Goal: Task Accomplishment & Management: Manage account settings

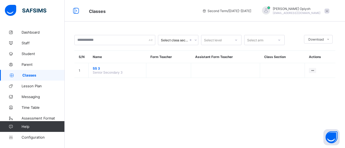
click at [33, 88] on span "Lesson Plan" at bounding box center [43, 86] width 43 height 4
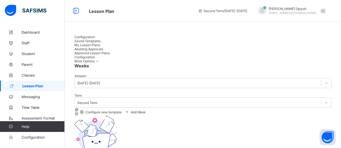
click at [29, 106] on span "Time Table" at bounding box center [43, 108] width 43 height 4
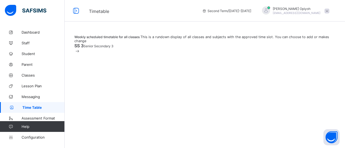
click at [91, 48] on span "Senior Secondary 3" at bounding box center [99, 46] width 30 height 4
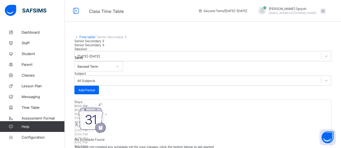
click at [108, 131] on div "No Schedule Found You have not created any schedule yet for your classes, click…" at bounding box center [144, 132] width 139 height 58
click at [95, 90] on span "Add Period" at bounding box center [86, 90] width 16 height 4
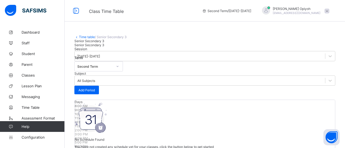
scroll to position [60, 0]
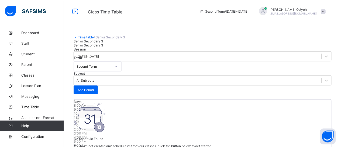
scroll to position [109, 0]
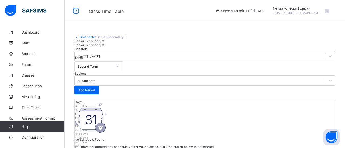
type input "*"
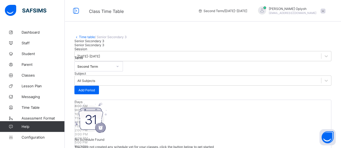
drag, startPoint x: 172, startPoint y: 75, endPoint x: 152, endPoint y: 81, distance: 20.7
type input "*"
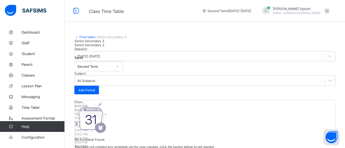
type input "**"
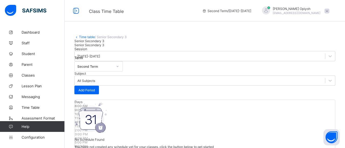
type input "**"
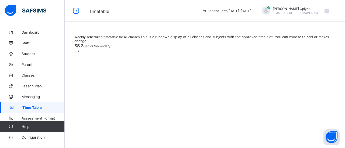
click at [33, 117] on span "Assessment Format" at bounding box center [43, 118] width 43 height 4
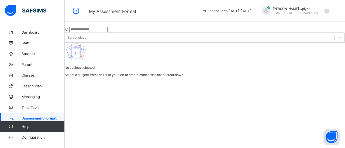
click at [34, 139] on span "Configuration" at bounding box center [43, 138] width 43 height 4
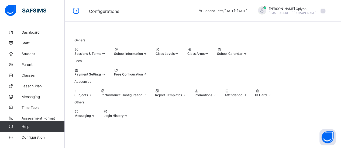
click at [179, 56] on div "Class Levels" at bounding box center [167, 54] width 24 height 4
click at [147, 50] on div at bounding box center [130, 50] width 33 height 4
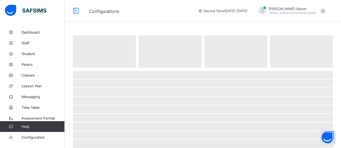
select select "**"
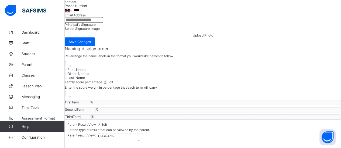
scroll to position [542, 0]
click at [23, 52] on span "Student" at bounding box center [43, 54] width 43 height 4
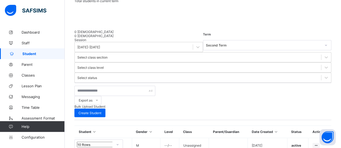
scroll to position [44, 0]
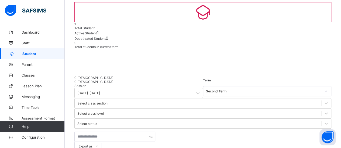
click at [29, 43] on span "Staff" at bounding box center [43, 43] width 43 height 4
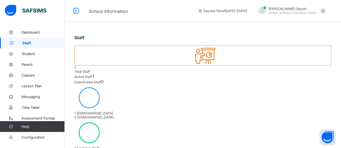
click at [26, 53] on span "Student" at bounding box center [43, 54] width 43 height 4
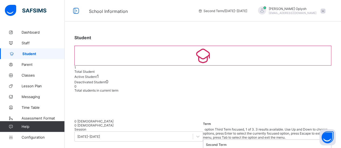
click at [321, 141] on div at bounding box center [325, 145] width 9 height 9
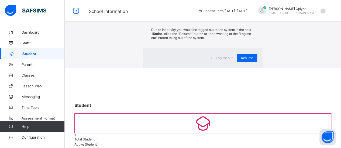
click at [252, 15] on div "×" at bounding box center [254, 9] width 5 height 9
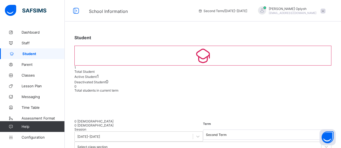
click at [19, 84] on link "Lesson Plan" at bounding box center [32, 86] width 65 height 11
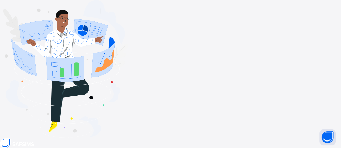
type input "**********"
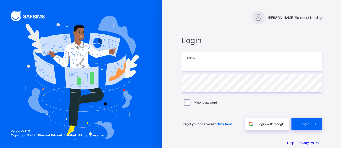
type input "**********"
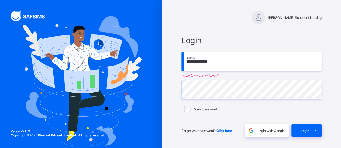
click at [310, 123] on div "Forgot your password? Click here Login with Google Login" at bounding box center [251, 128] width 140 height 18
click at [311, 134] on span at bounding box center [315, 131] width 12 height 12
click at [307, 129] on span "Login" at bounding box center [305, 131] width 8 height 4
click at [304, 128] on div "Login" at bounding box center [306, 131] width 30 height 12
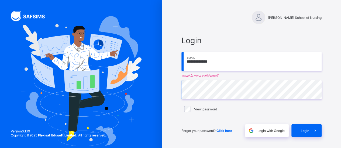
click at [309, 131] on span "Login" at bounding box center [305, 131] width 8 height 4
